Goal: Task Accomplishment & Management: Manage account settings

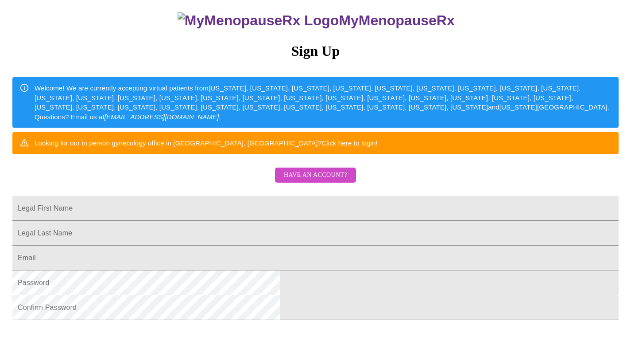
scroll to position [99, 0]
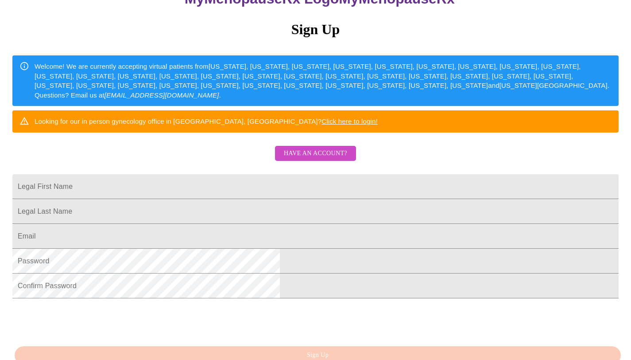
click at [345, 159] on span "Have an account?" at bounding box center [315, 153] width 63 height 11
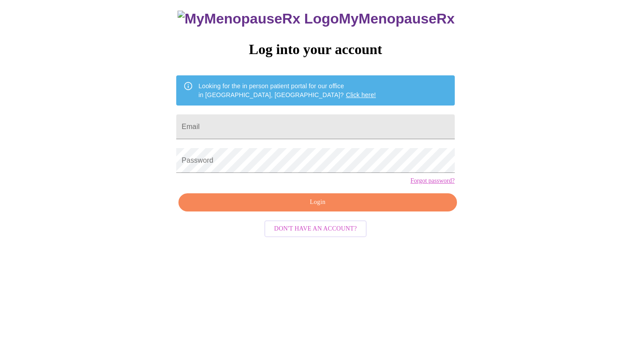
scroll to position [9, 0]
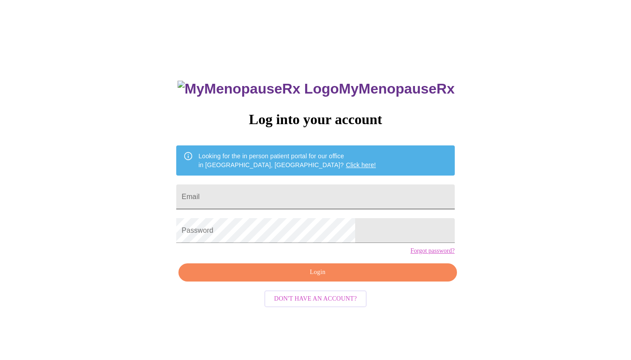
click at [310, 187] on input "Email" at bounding box center [315, 196] width 278 height 25
type input "[EMAIL_ADDRESS][DOMAIN_NAME]"
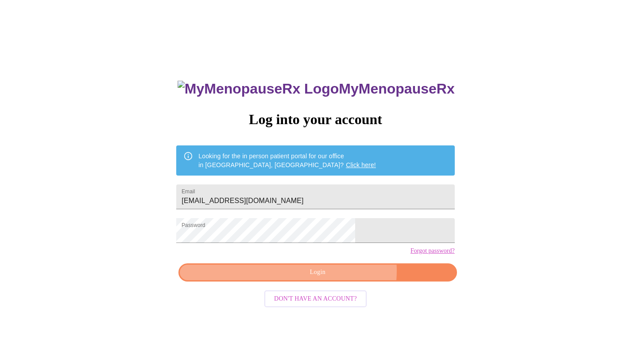
click at [337, 278] on span "Login" at bounding box center [318, 272] width 258 height 11
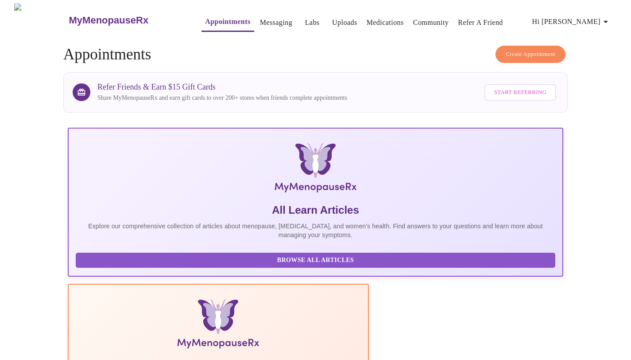
click at [305, 16] on link "Labs" at bounding box center [312, 22] width 15 height 12
